Goal: Information Seeking & Learning: Learn about a topic

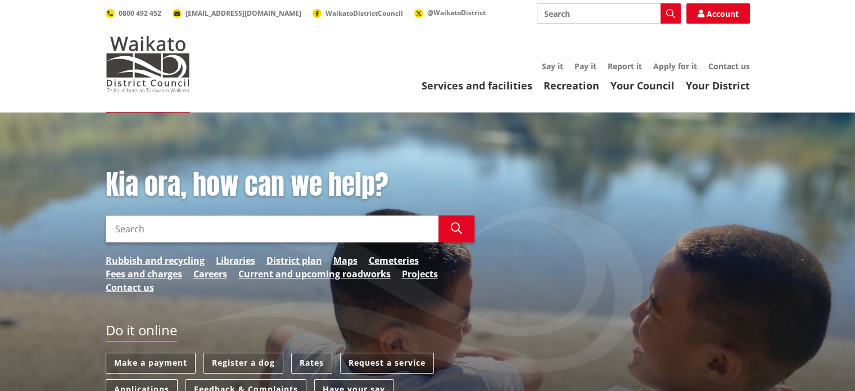
click at [169, 232] on input "Search" at bounding box center [272, 228] width 333 height 27
type input "B"
type input "V"
type input "CROSSING"
click at [461, 227] on icon "button" at bounding box center [456, 228] width 11 height 11
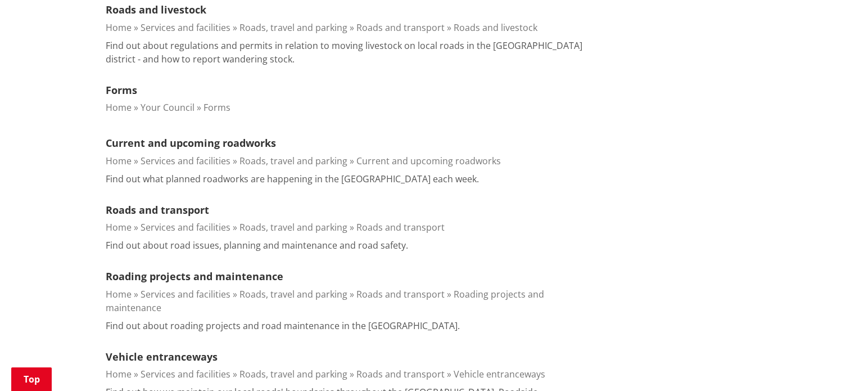
scroll to position [1068, 0]
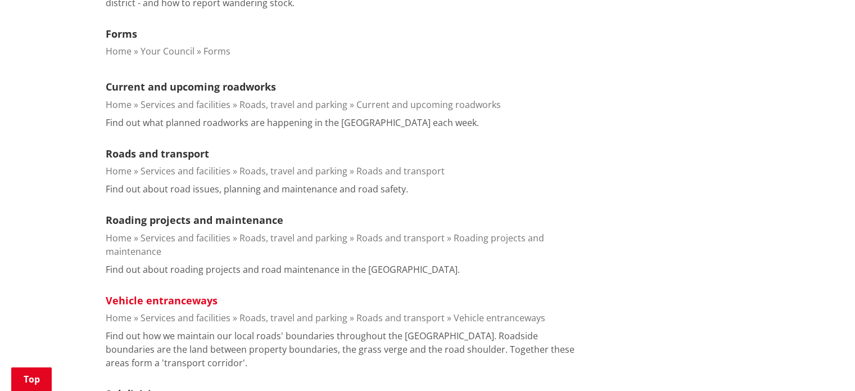
click at [119, 294] on link "Vehicle entranceways" at bounding box center [162, 300] width 112 height 13
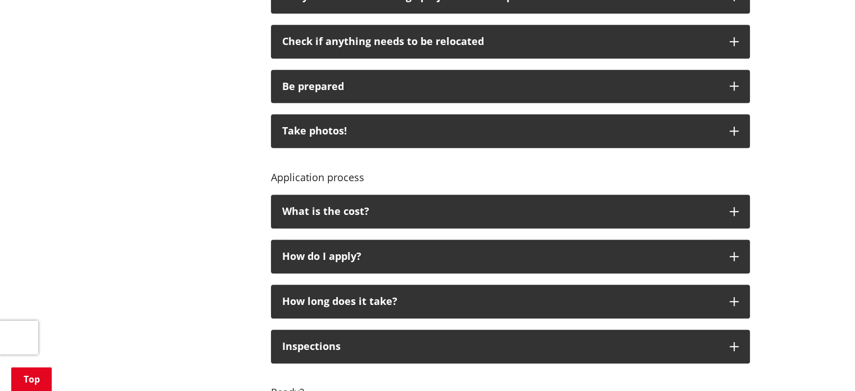
scroll to position [675, 0]
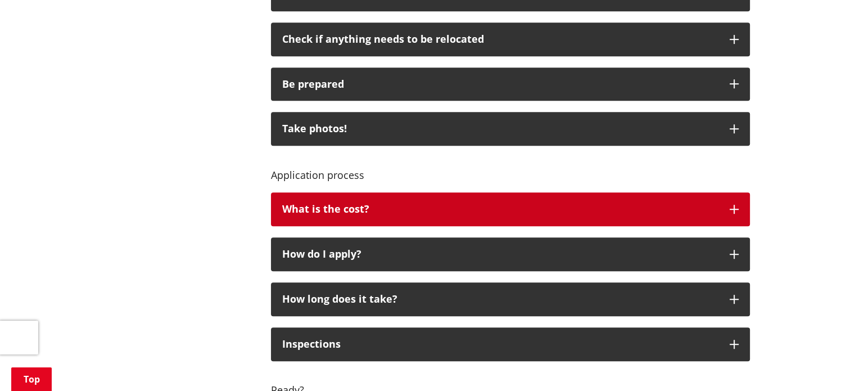
click at [363, 208] on div "What is the cost?" at bounding box center [500, 209] width 436 height 11
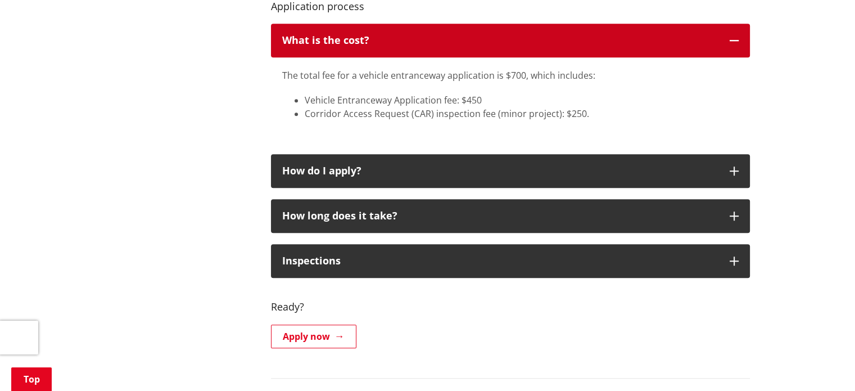
scroll to position [900, 0]
